Goal: Task Accomplishment & Management: Complete application form

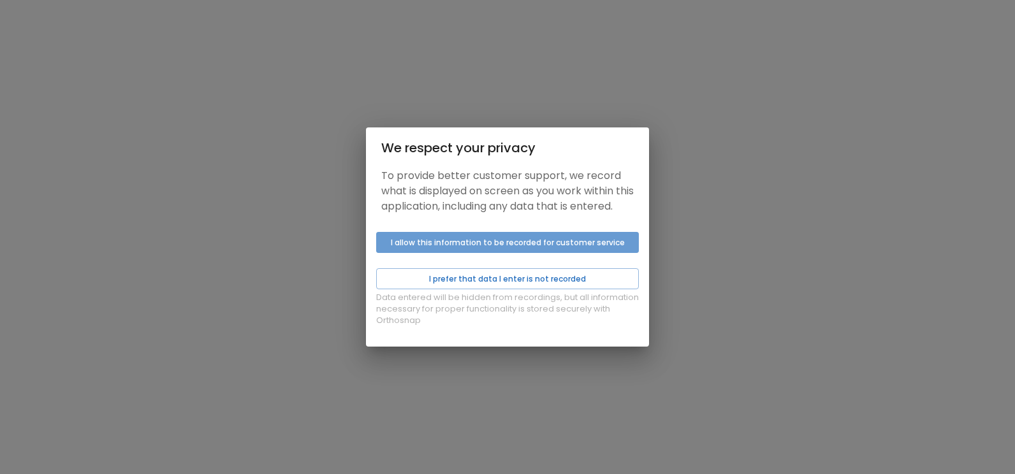
click at [557, 253] on button "I allow this information to be recorded for customer service" at bounding box center [507, 242] width 263 height 21
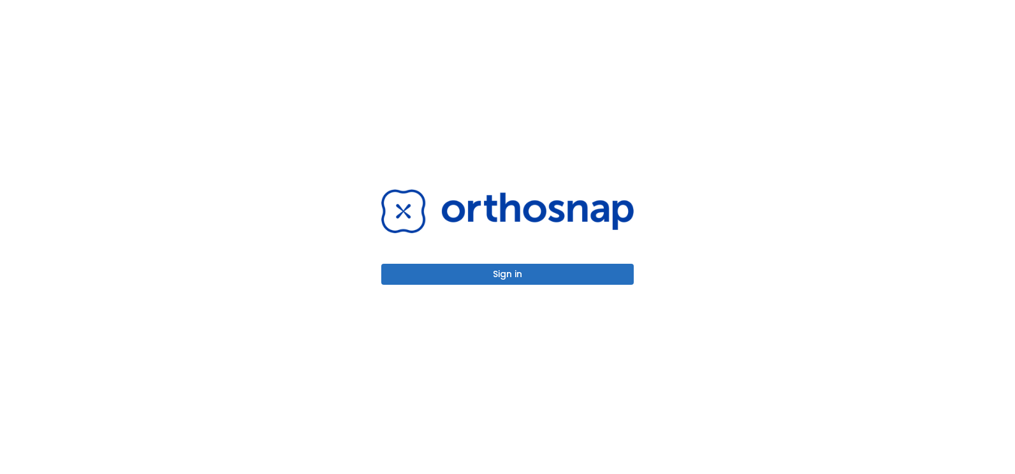
click at [550, 273] on button "Sign in" at bounding box center [507, 274] width 253 height 21
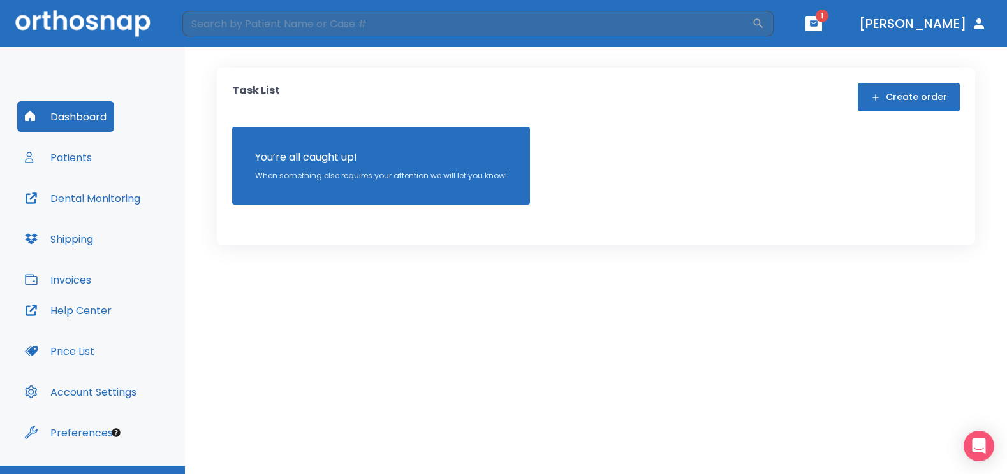
click at [818, 21] on icon "button" at bounding box center [814, 23] width 8 height 6
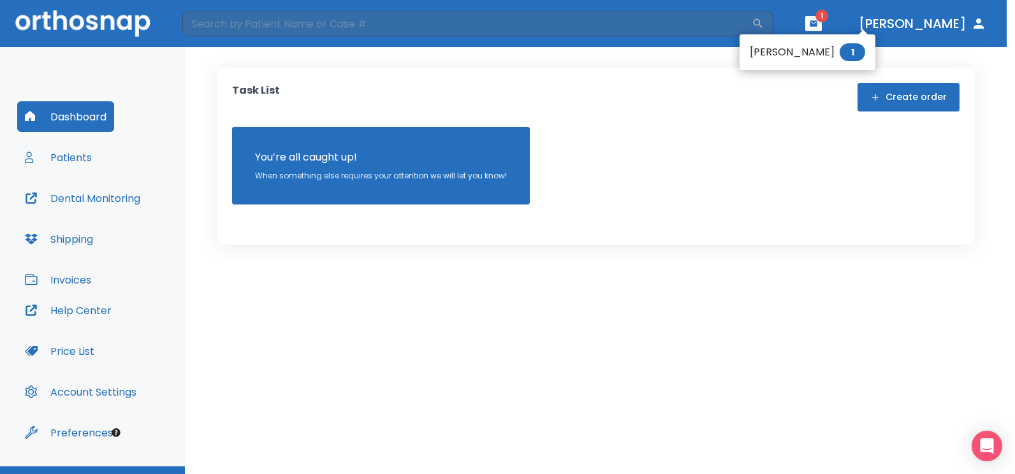
click at [784, 52] on li "[PERSON_NAME] 1" at bounding box center [808, 53] width 136 height 26
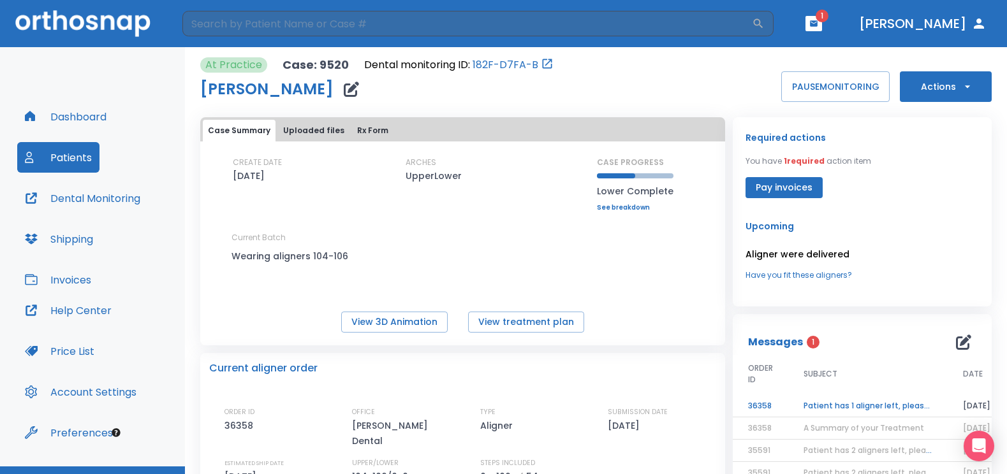
click at [832, 406] on td "Patient has 1 aligner left, please order next set!" at bounding box center [867, 406] width 159 height 22
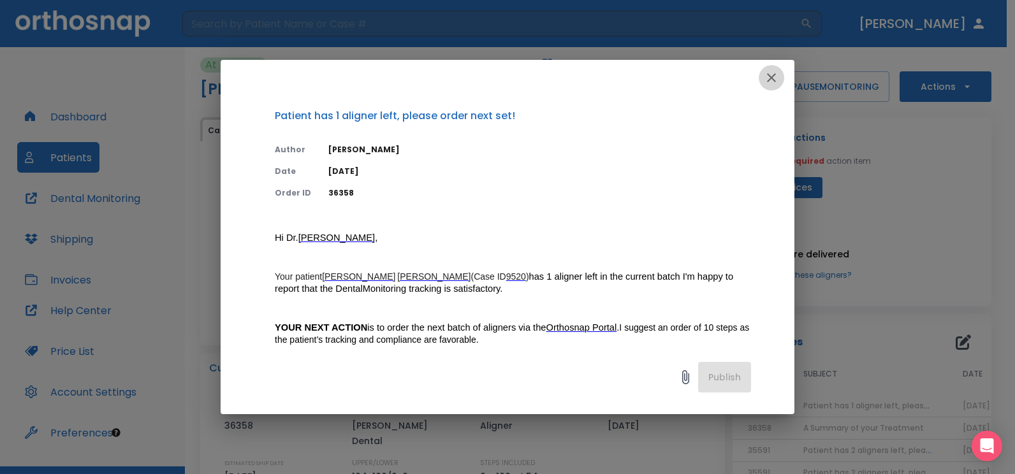
click at [768, 75] on icon "button" at bounding box center [771, 77] width 9 height 9
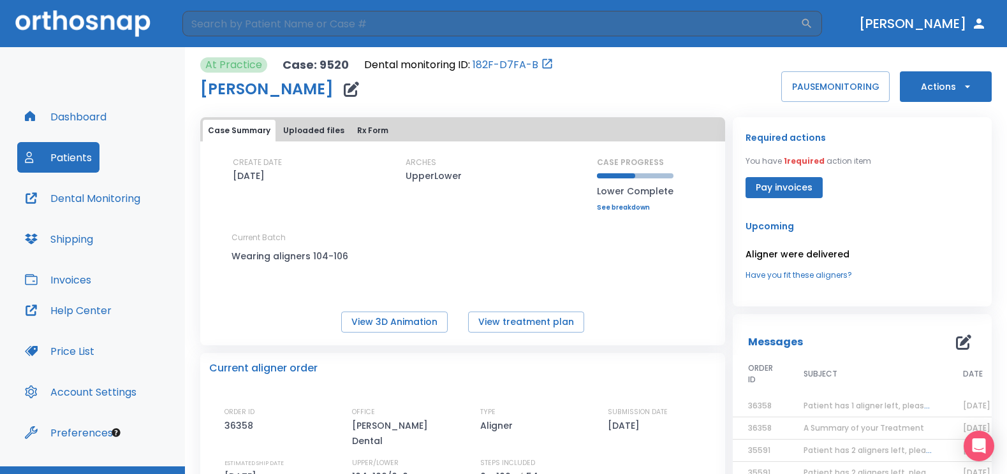
click at [961, 88] on icon "button" at bounding box center [967, 86] width 13 height 13
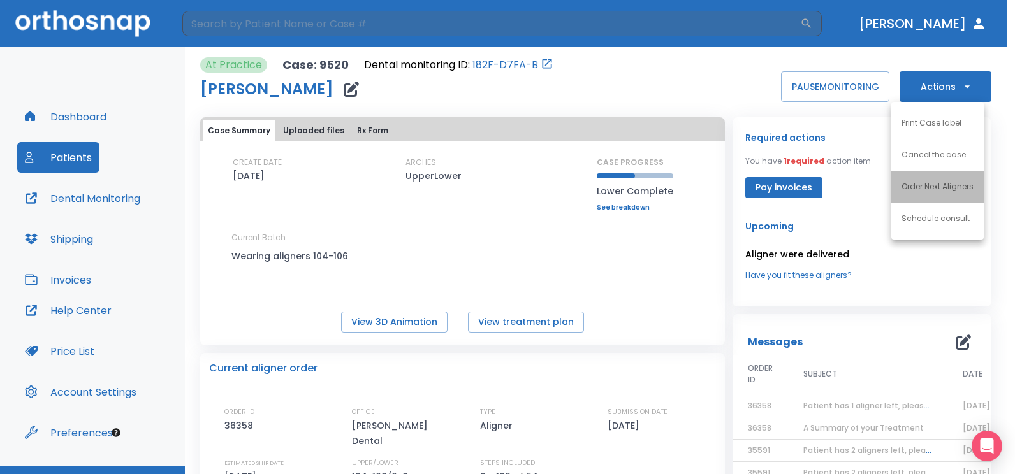
click at [941, 185] on p "Order Next Aligners" at bounding box center [938, 186] width 72 height 11
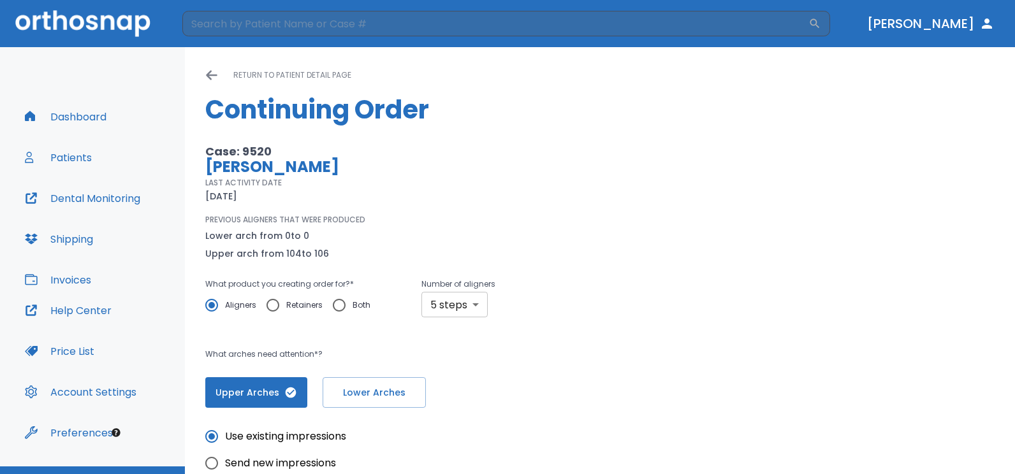
click at [472, 311] on body "​ Dr. Villarreal Dashboard Patients Dental Monitoring Shipping Invoices Help Ce…" at bounding box center [507, 237] width 1015 height 474
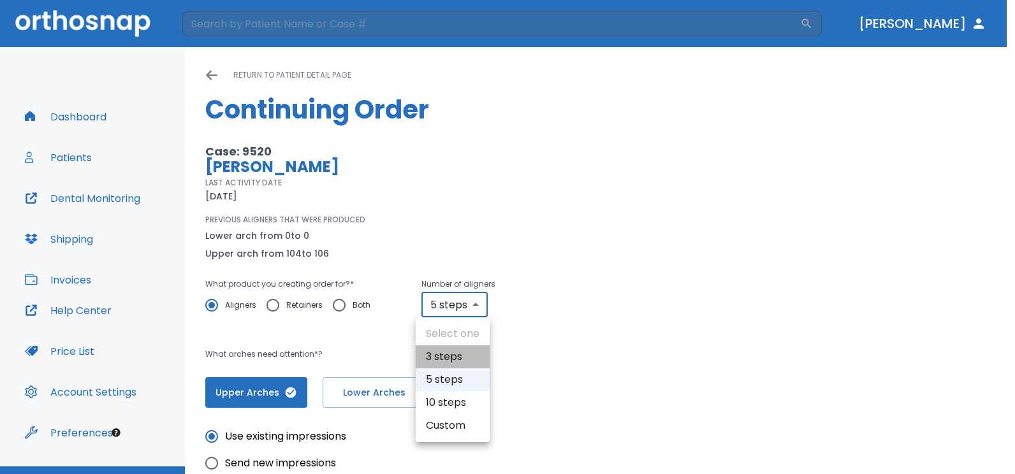
click at [451, 358] on li "3 steps" at bounding box center [453, 357] width 74 height 23
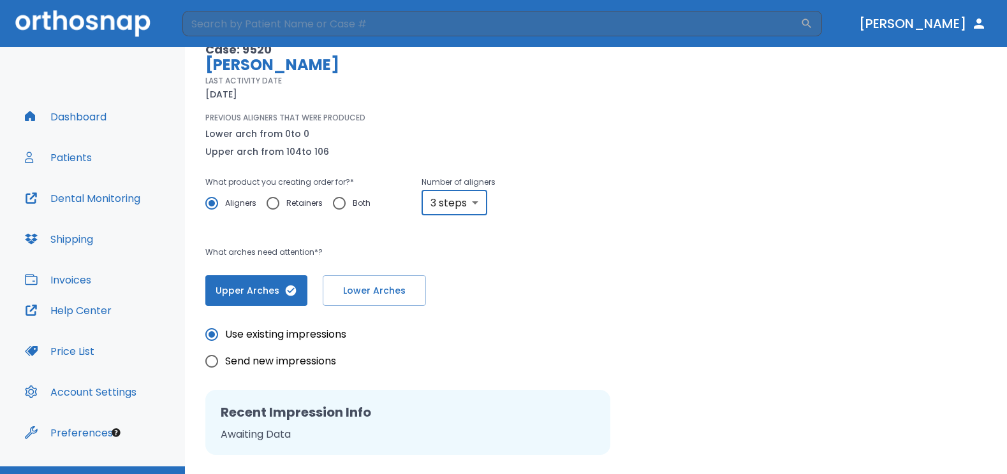
scroll to position [79, 0]
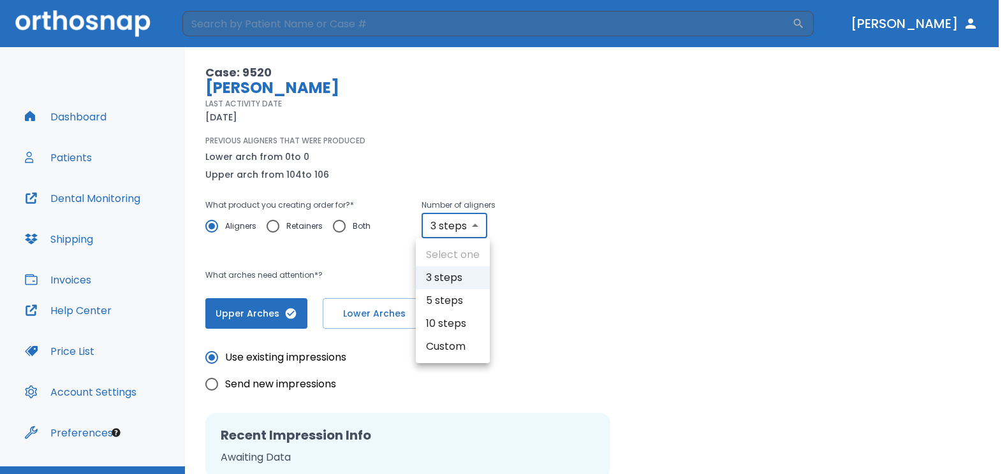
click at [473, 226] on body "​ Dr. Villarreal Dashboard Patients Dental Monitoring Shipping Invoices Help Ce…" at bounding box center [503, 237] width 1007 height 474
click at [444, 275] on li "3 steps" at bounding box center [453, 278] width 74 height 23
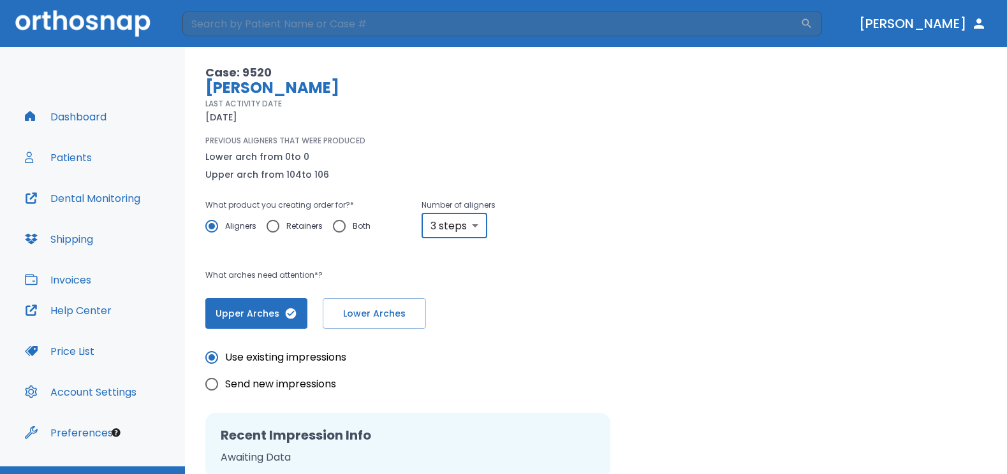
click at [477, 230] on body "​ Dr. Villarreal Dashboard Patients Dental Monitoring Shipping Invoices Help Ce…" at bounding box center [503, 237] width 1007 height 474
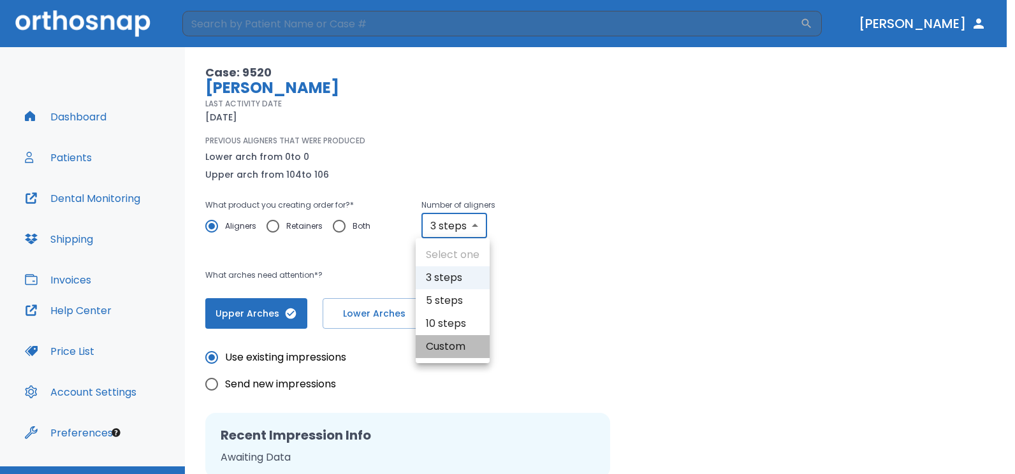
click at [441, 351] on li "Custom" at bounding box center [453, 346] width 74 height 23
type input "custom"
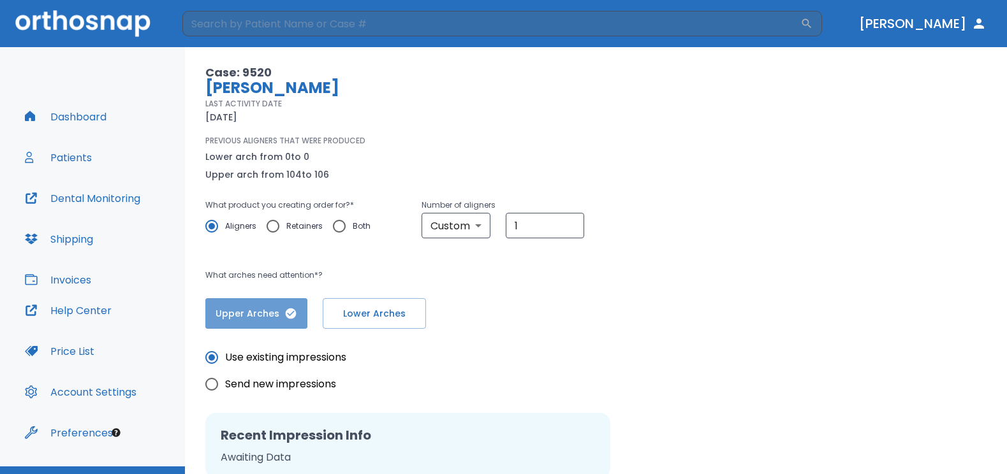
click at [260, 323] on button "Upper Arches" at bounding box center [256, 313] width 102 height 31
click at [260, 318] on span "Upper Arches" at bounding box center [257, 313] width 77 height 13
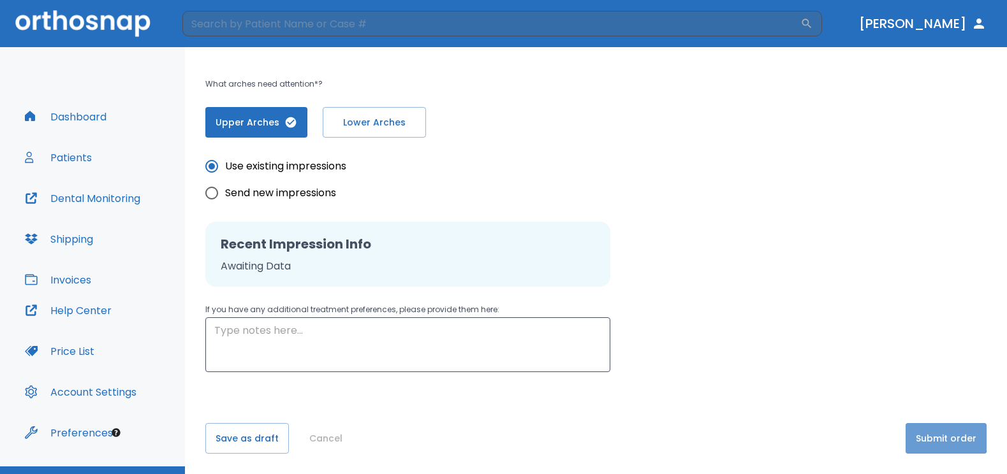
click at [921, 429] on button "Submit order" at bounding box center [946, 438] width 81 height 31
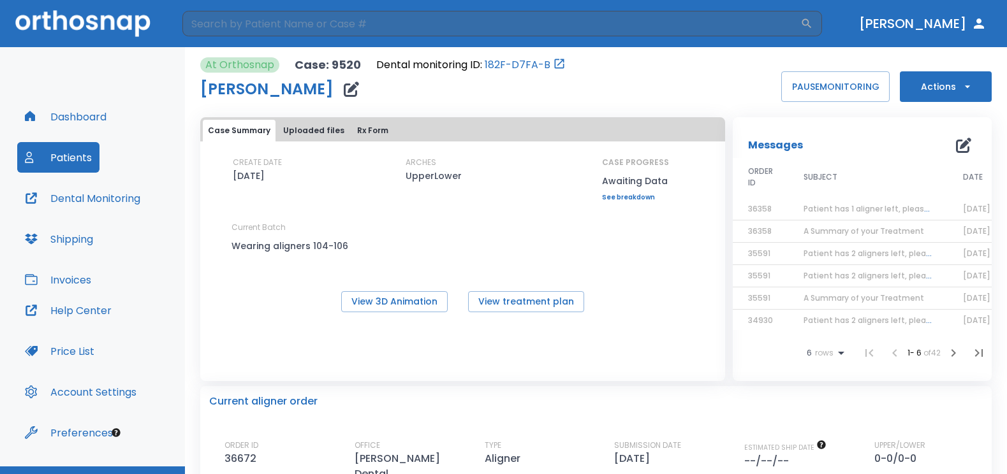
scroll to position [27, 0]
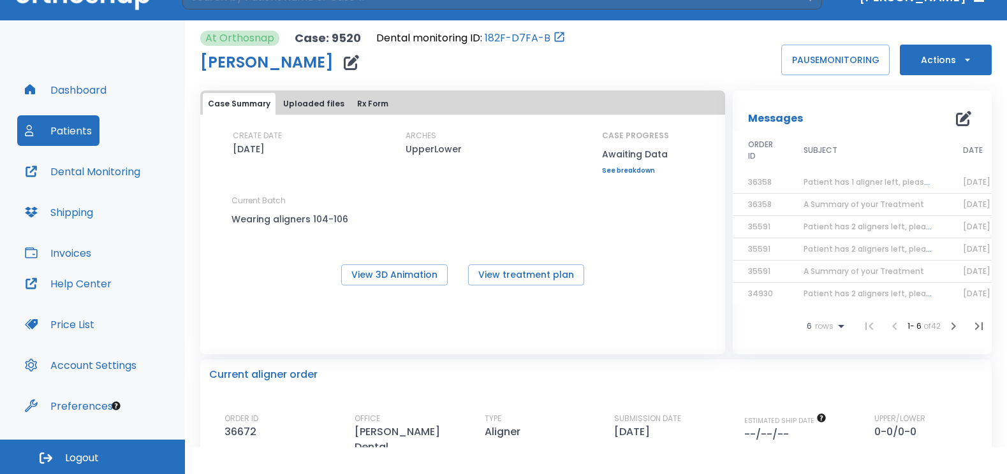
click at [70, 448] on button "Logout" at bounding box center [92, 457] width 185 height 34
